Goal: Use online tool/utility: Utilize a website feature to perform a specific function

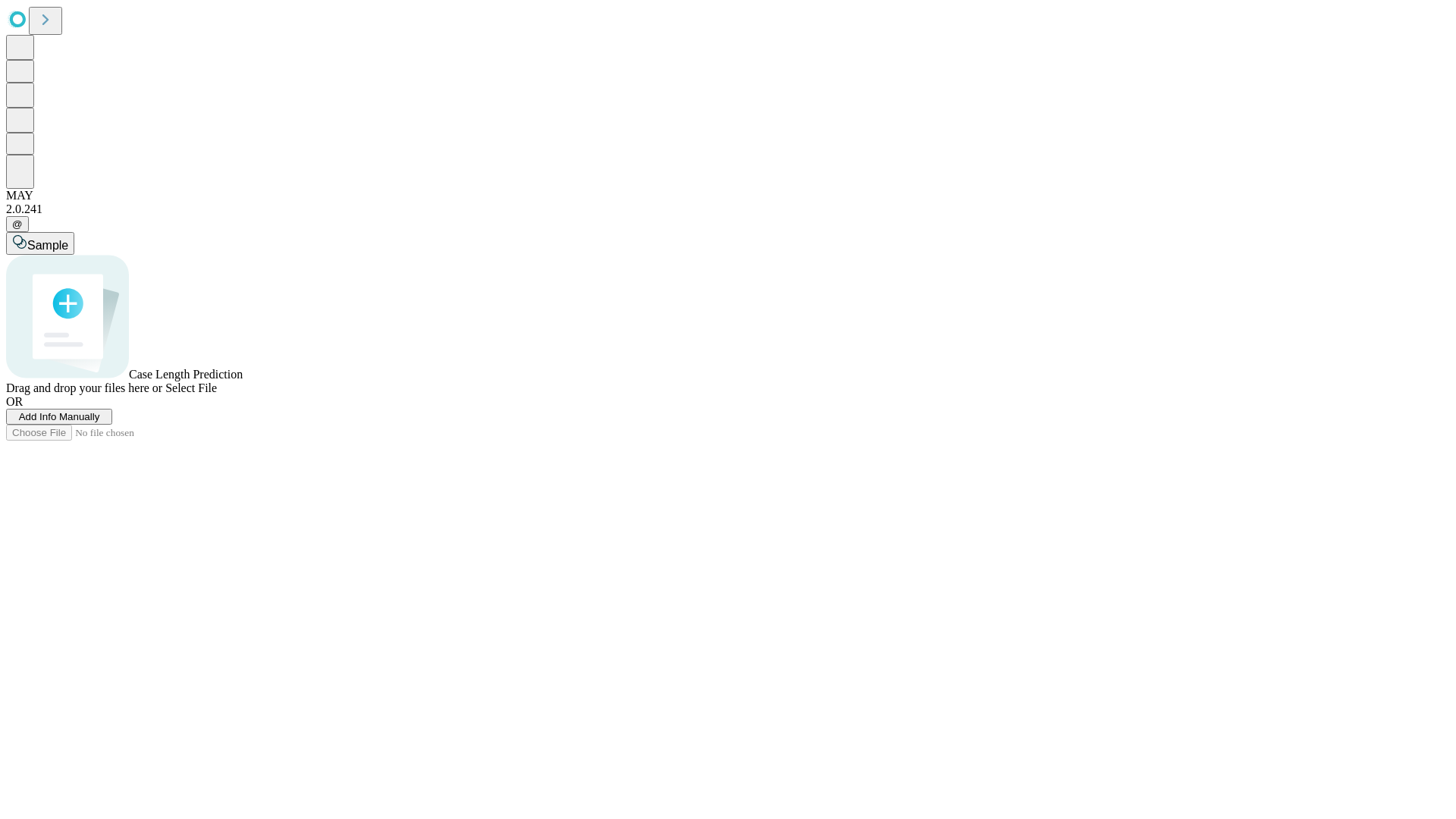
click at [100, 422] on span "Add Info Manually" at bounding box center [58, 416] width 81 height 11
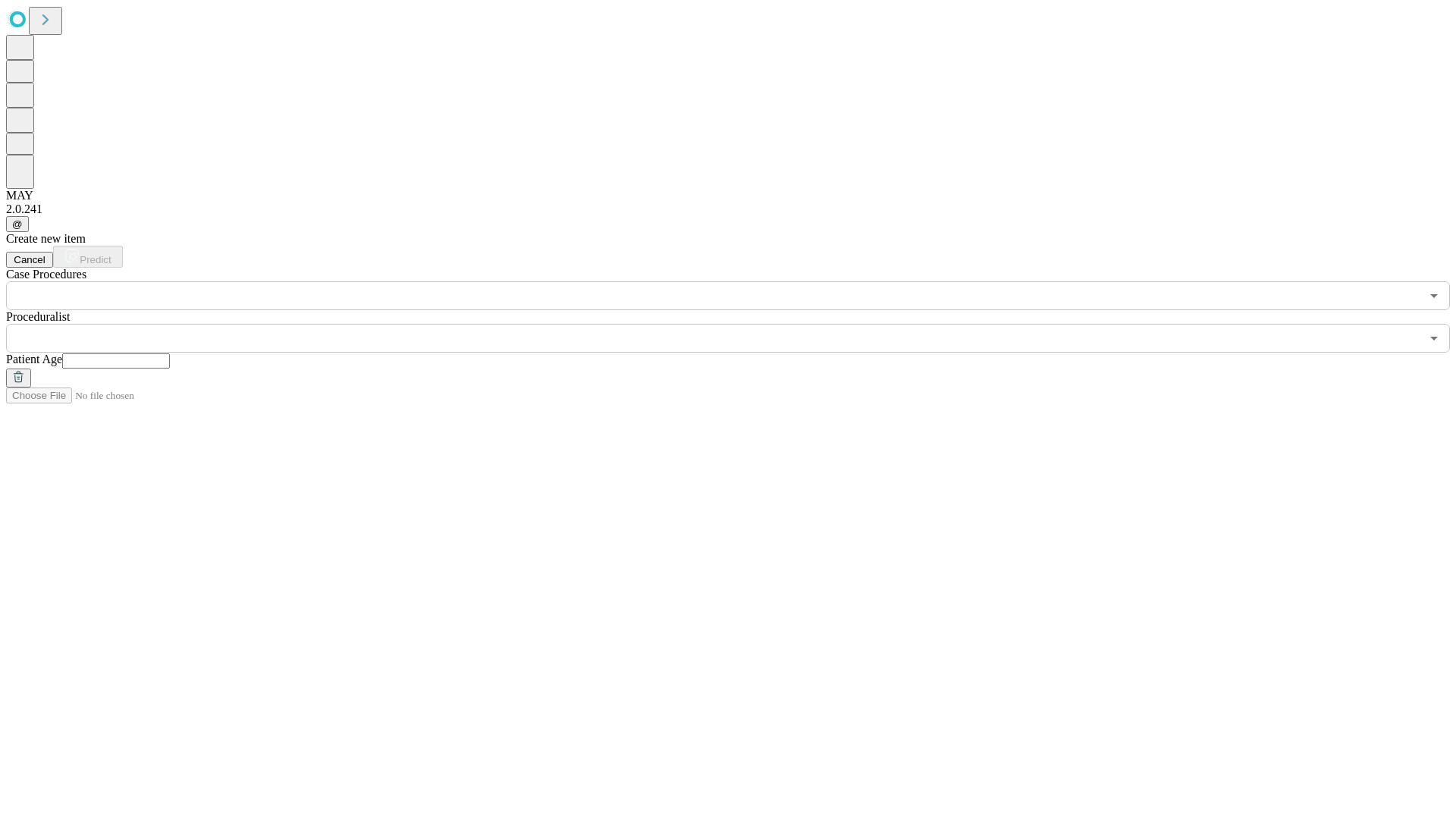
click at [170, 353] on input "text" at bounding box center [116, 361] width 108 height 15
type input "**"
click at [739, 324] on input "text" at bounding box center [714, 338] width 1414 height 29
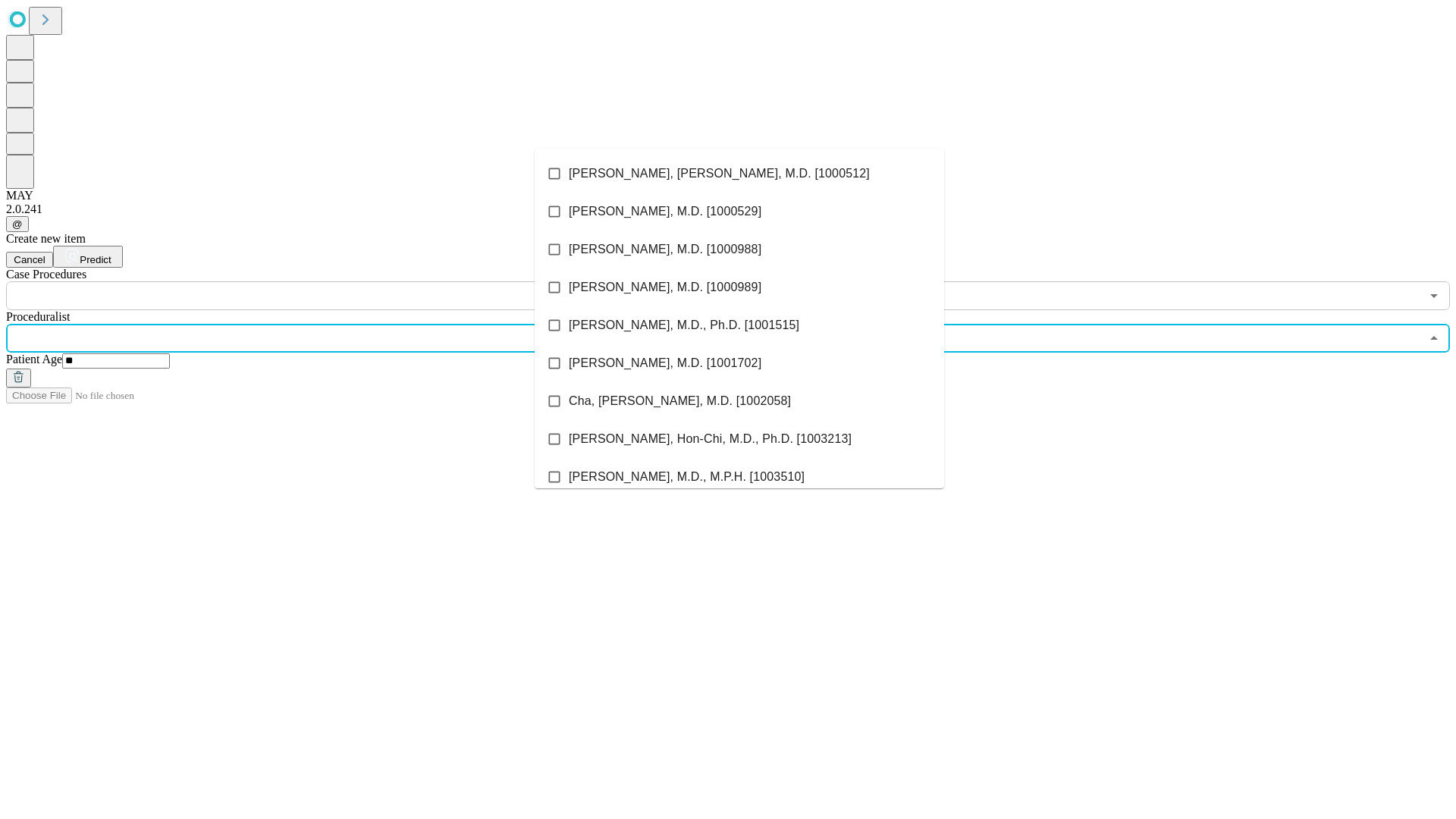
click at [740, 173] on li "[PERSON_NAME], [PERSON_NAME], M.D. [1000512]" at bounding box center [739, 173] width 409 height 38
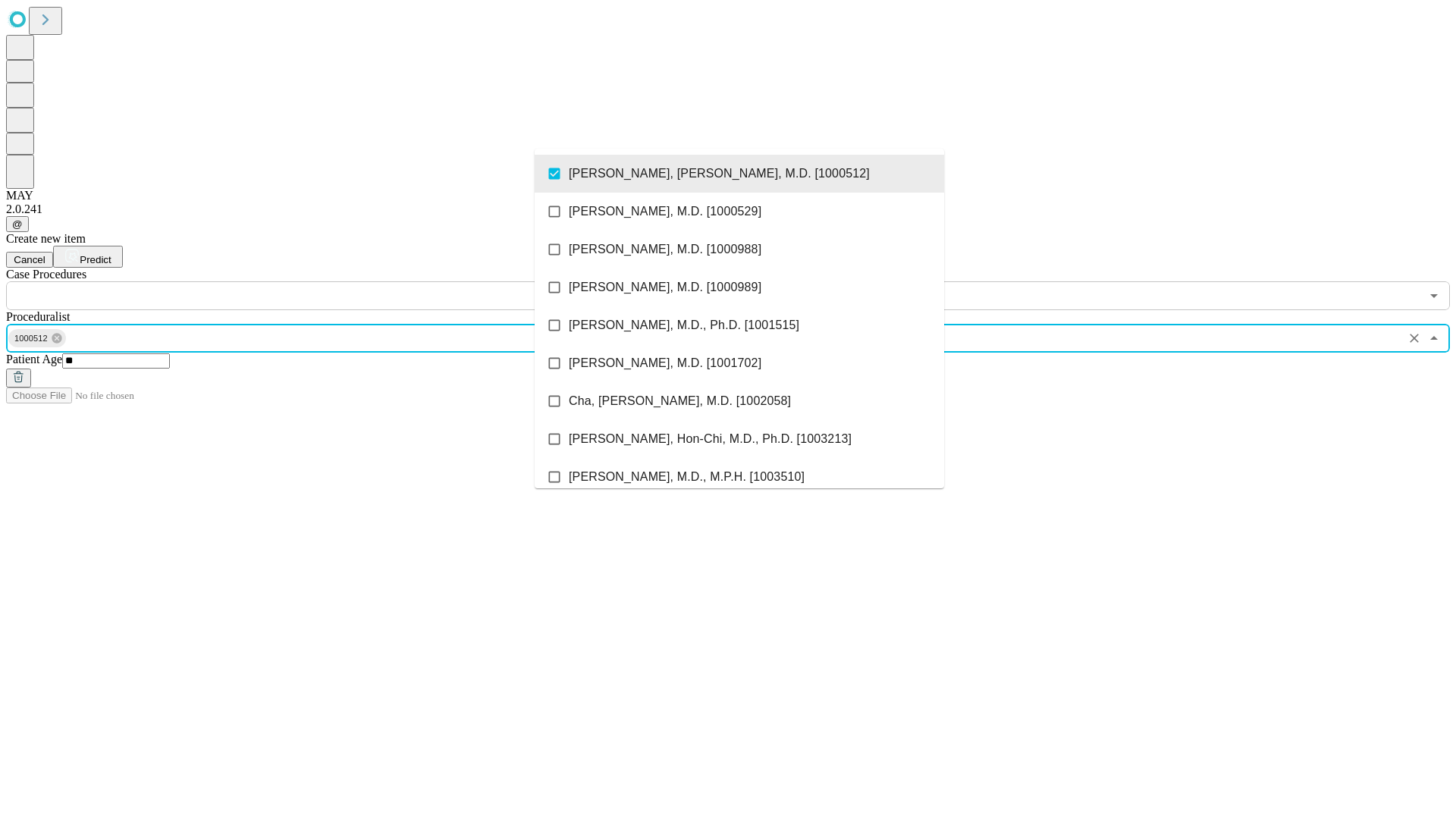
click at [318, 281] on input "text" at bounding box center [714, 295] width 1414 height 29
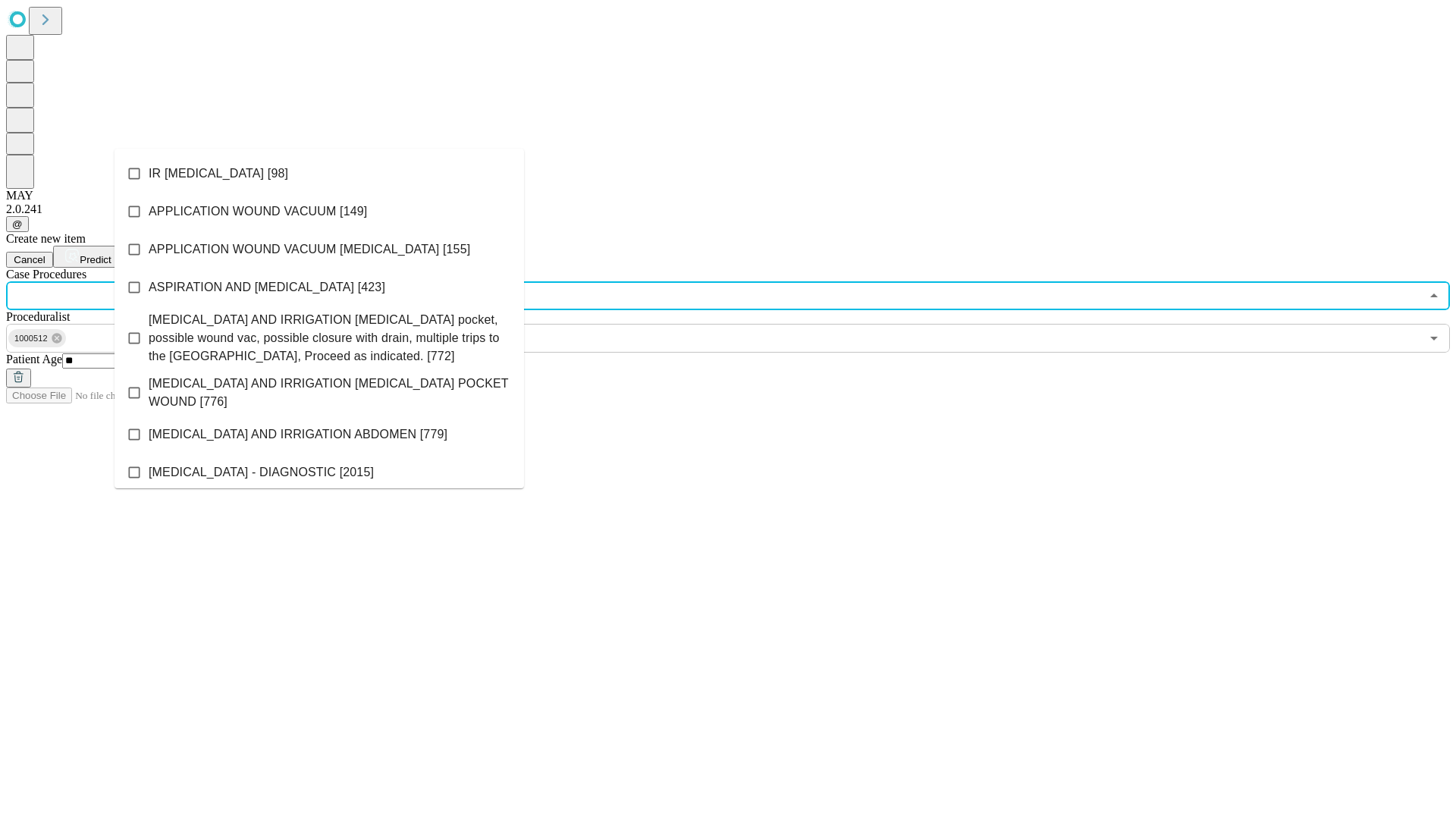
click at [319, 173] on li "IR [MEDICAL_DATA] [98]" at bounding box center [318, 173] width 409 height 38
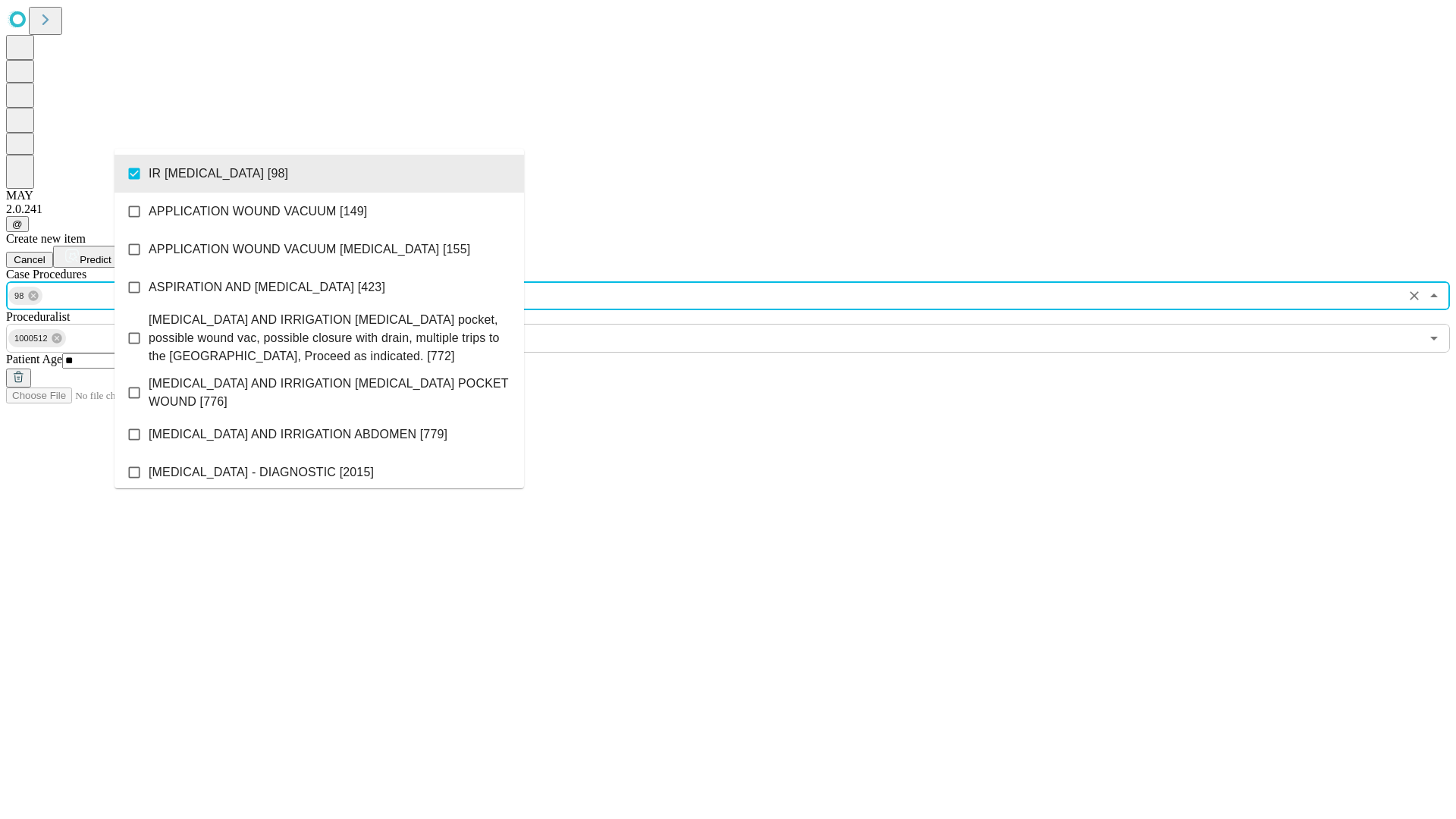
click at [110, 254] on span "Predict" at bounding box center [96, 260] width 32 height 11
